Goal: Task Accomplishment & Management: Manage account settings

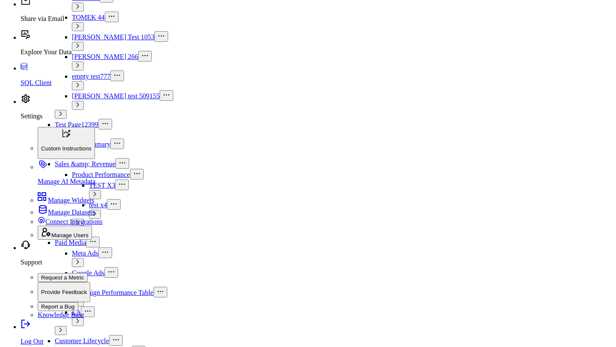
scroll to position [1092, 0]
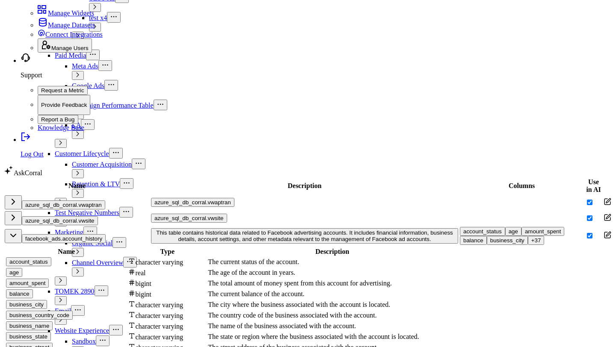
scroll to position [1269, 0]
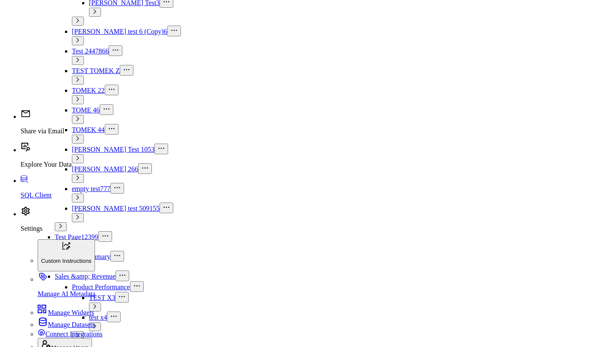
scroll to position [1037, 0]
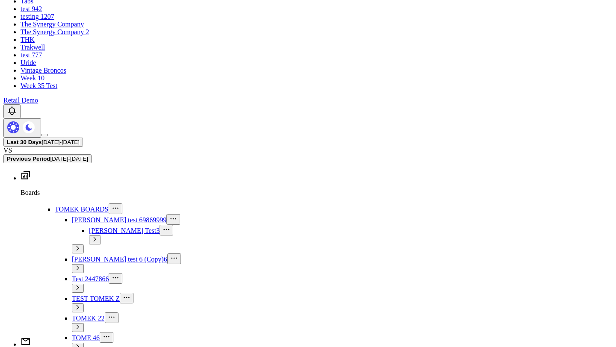
scroll to position [773, 0]
